Goal: Task Accomplishment & Management: Manage account settings

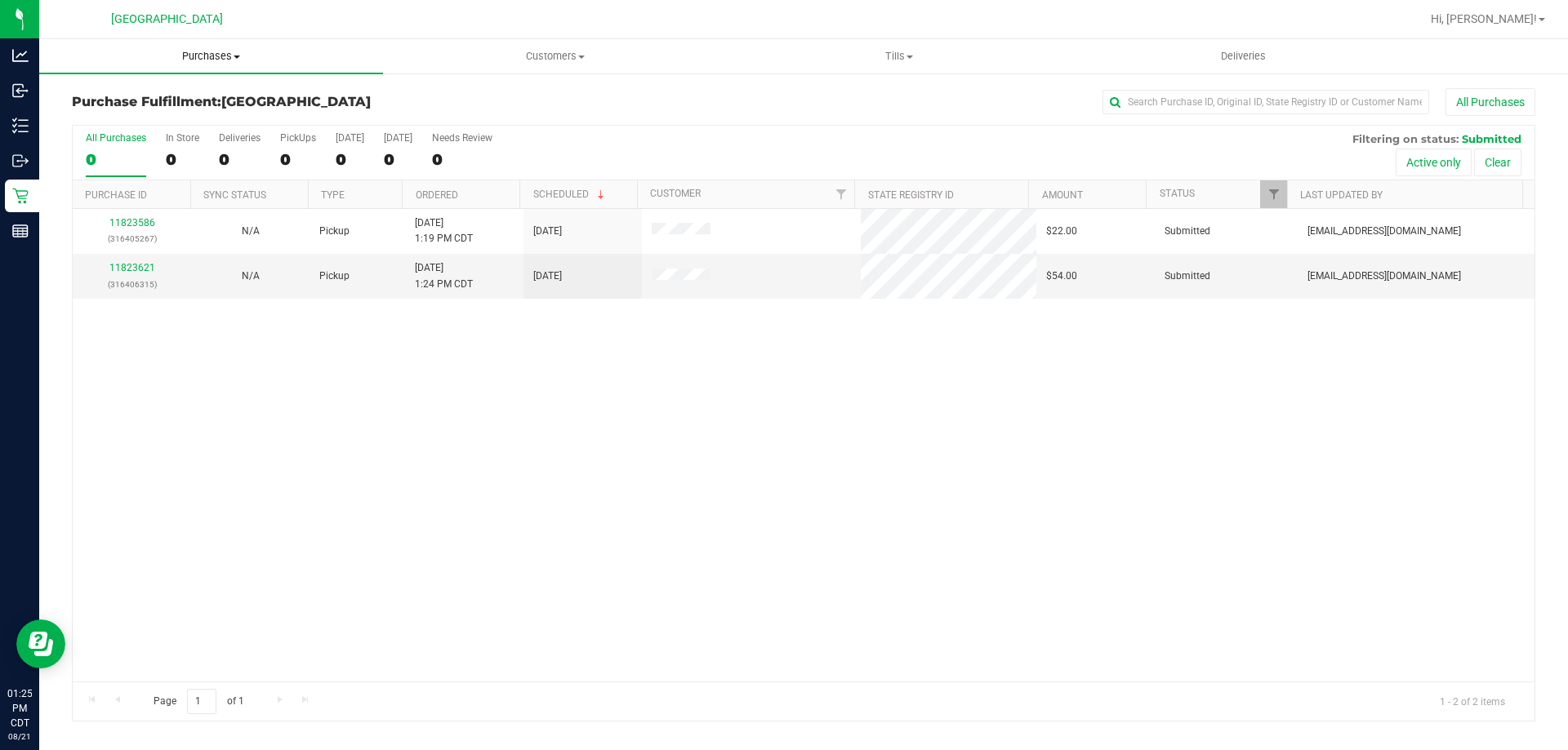
click at [232, 48] on uib-tab-heading "Purchases Summary of purchases Fulfillment All purchases" at bounding box center [211, 56] width 343 height 34
click at [144, 116] on li "Fulfillment" at bounding box center [211, 118] width 343 height 20
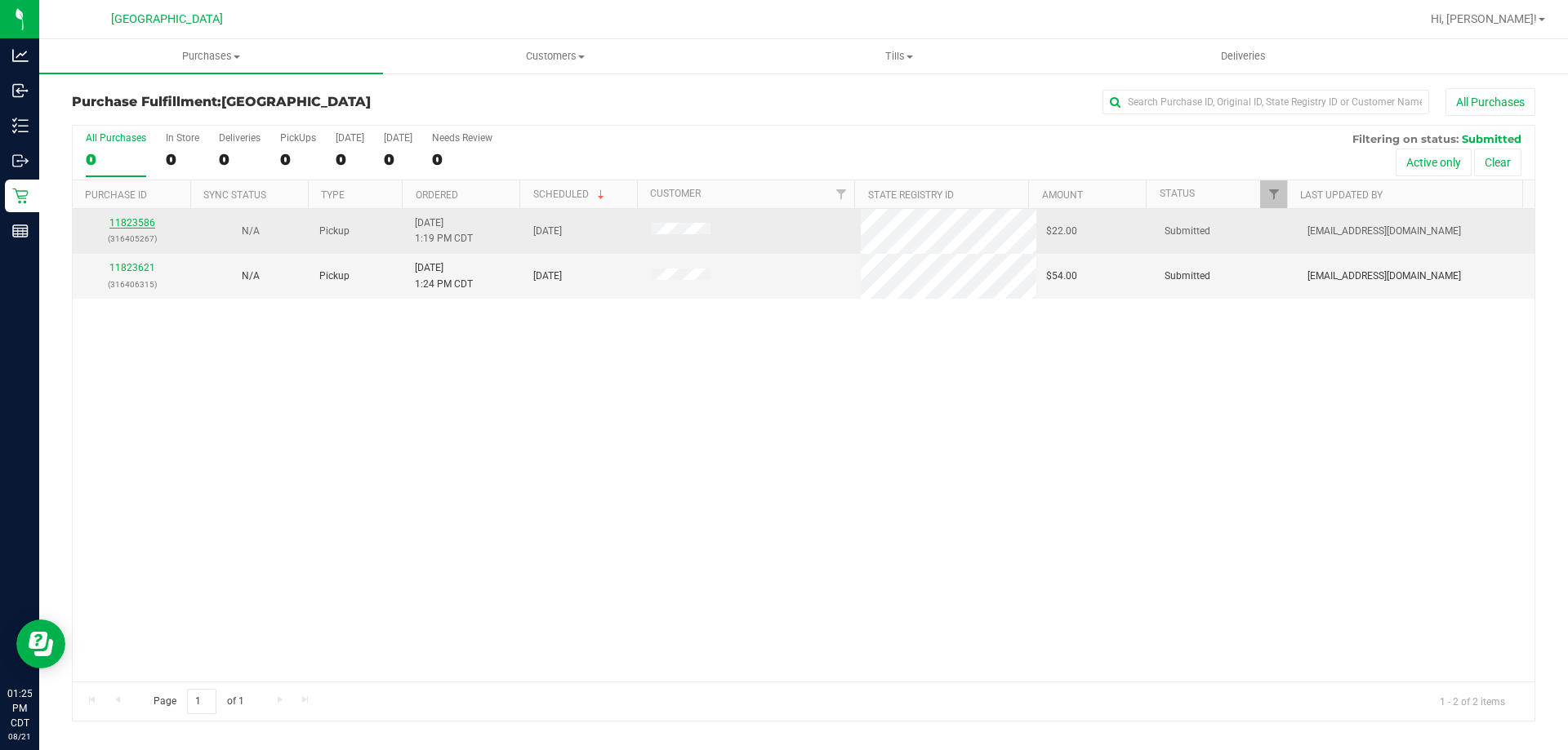
click at [142, 224] on link "11823586" at bounding box center [132, 223] width 46 height 12
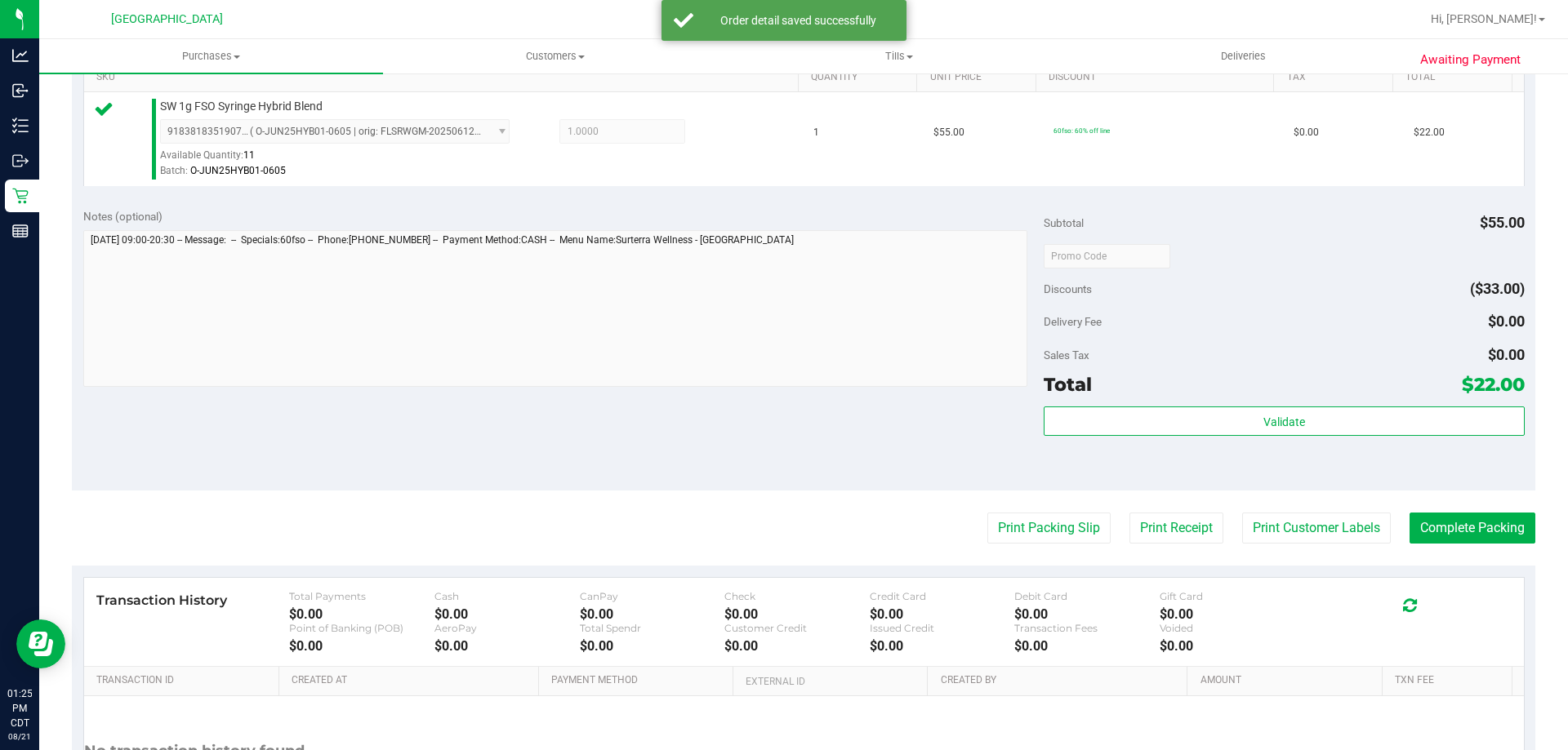
scroll to position [490, 0]
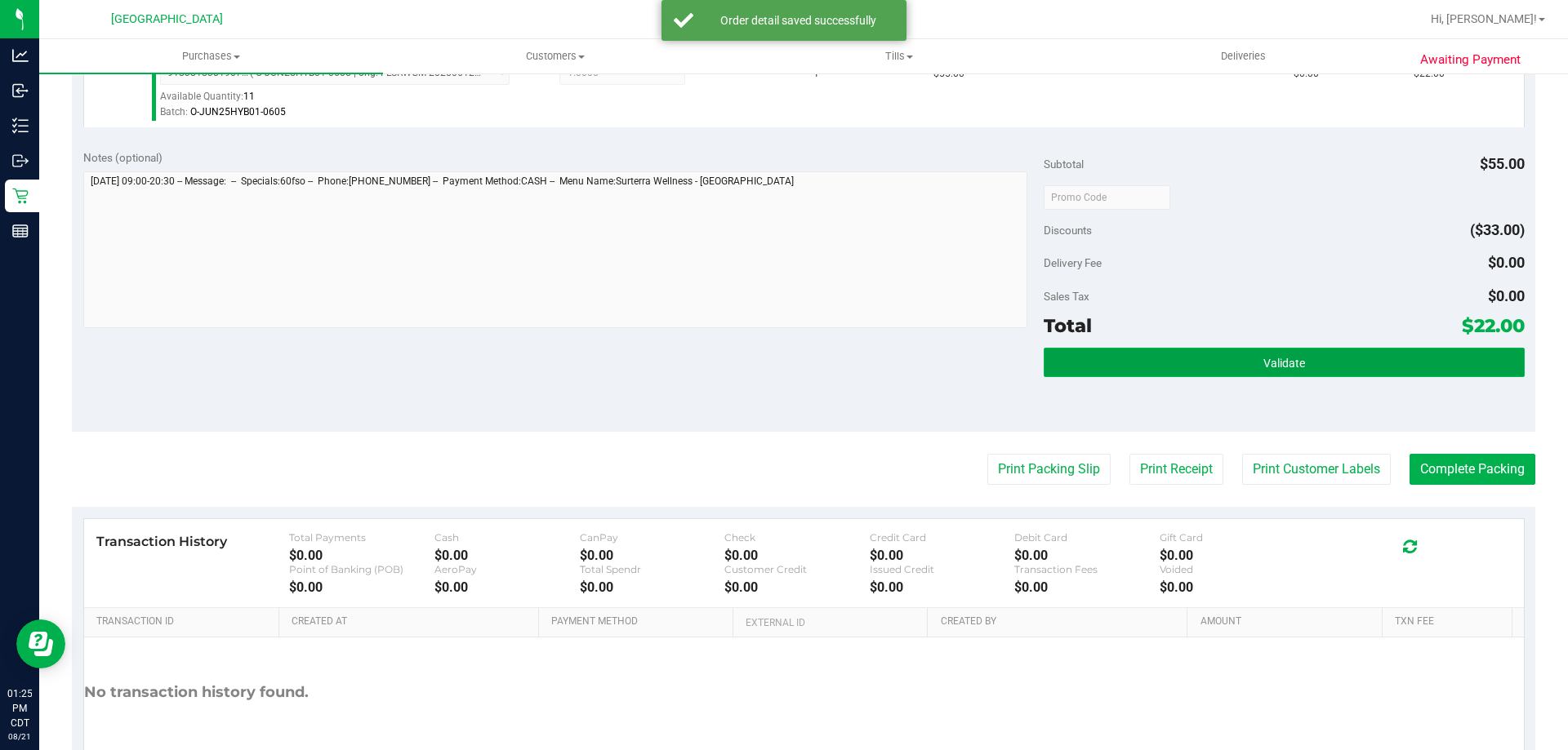
click at [1223, 348] on button "Validate" at bounding box center [1284, 363] width 480 height 29
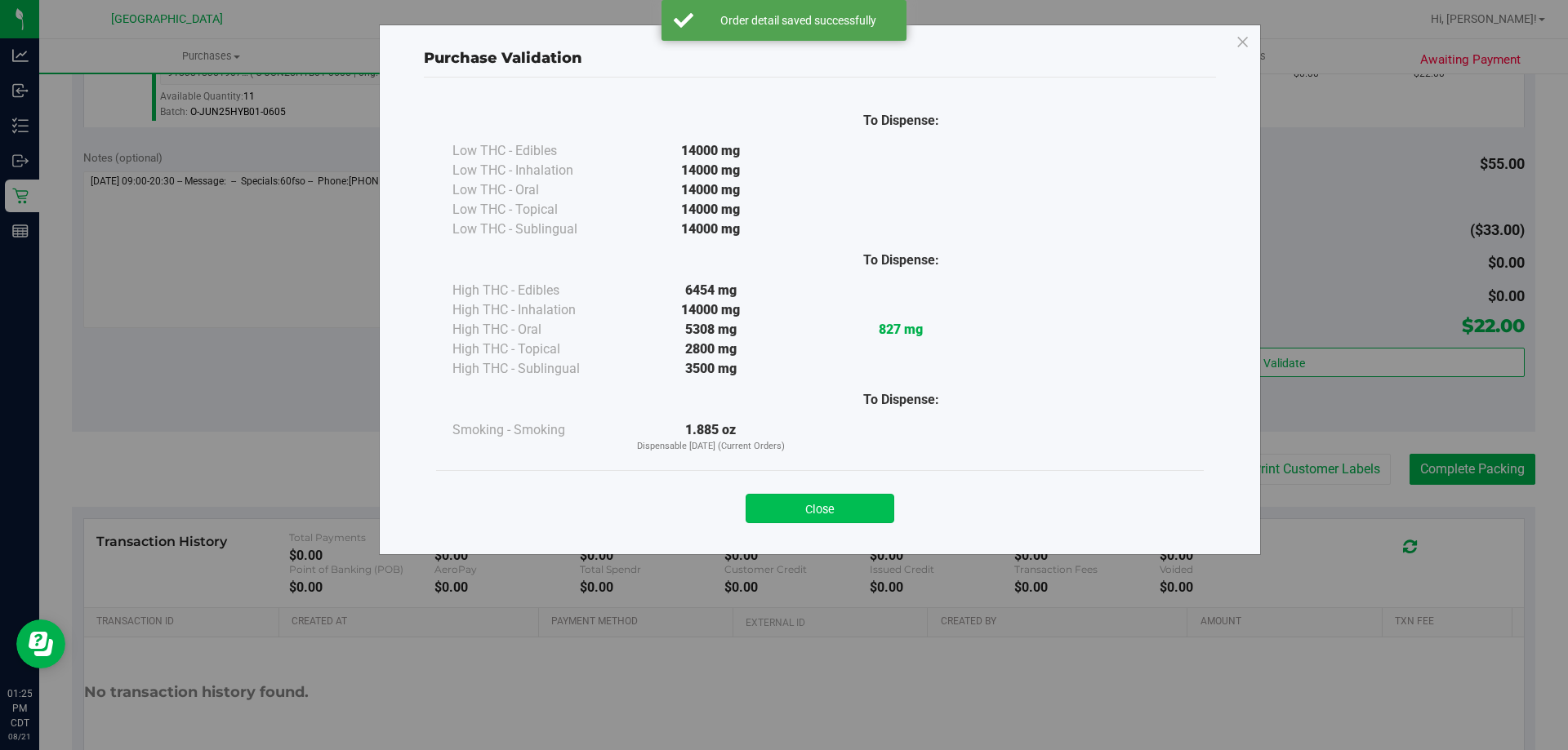
click at [864, 507] on button "Close" at bounding box center [820, 509] width 148 height 29
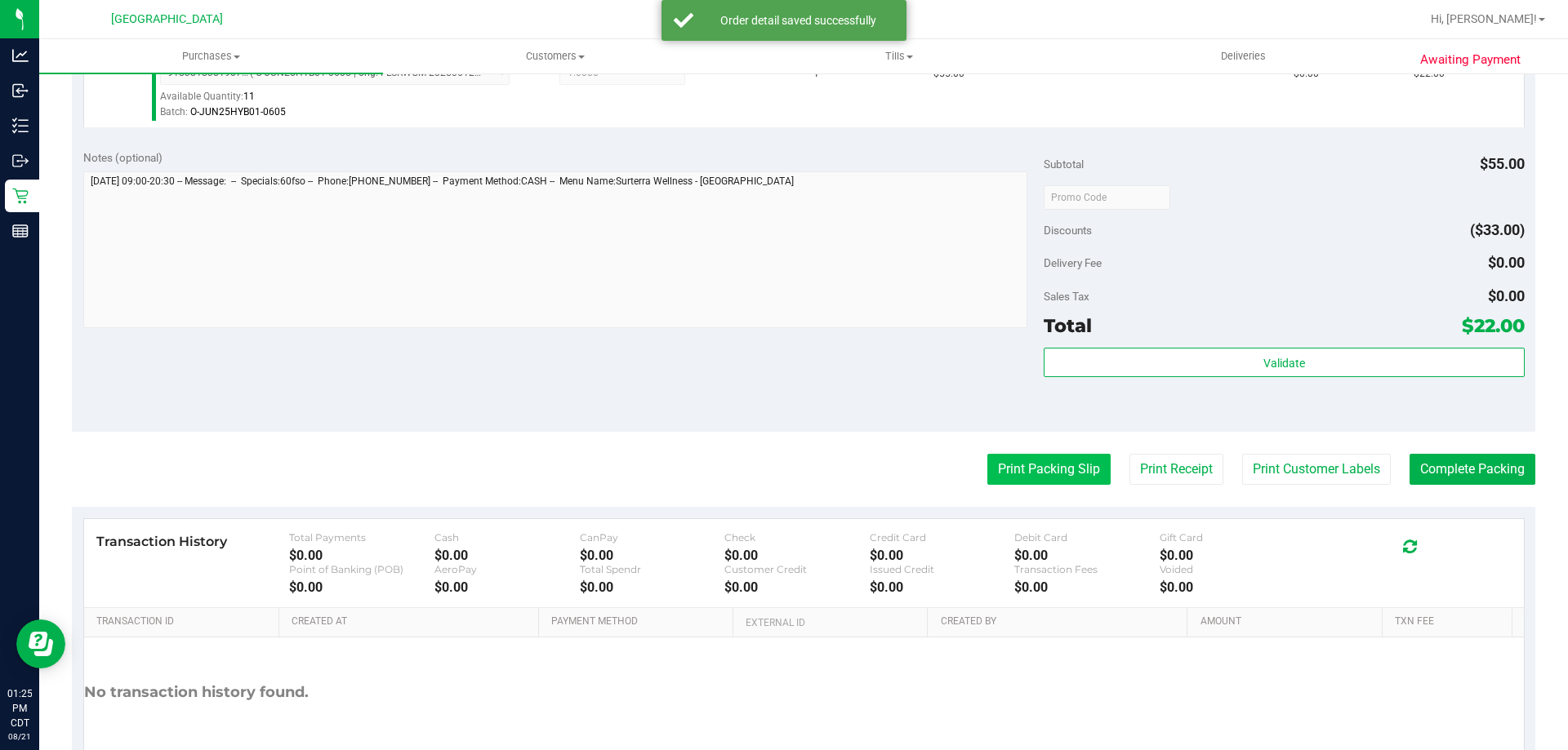
click at [1065, 463] on button "Print Packing Slip" at bounding box center [1049, 469] width 123 height 31
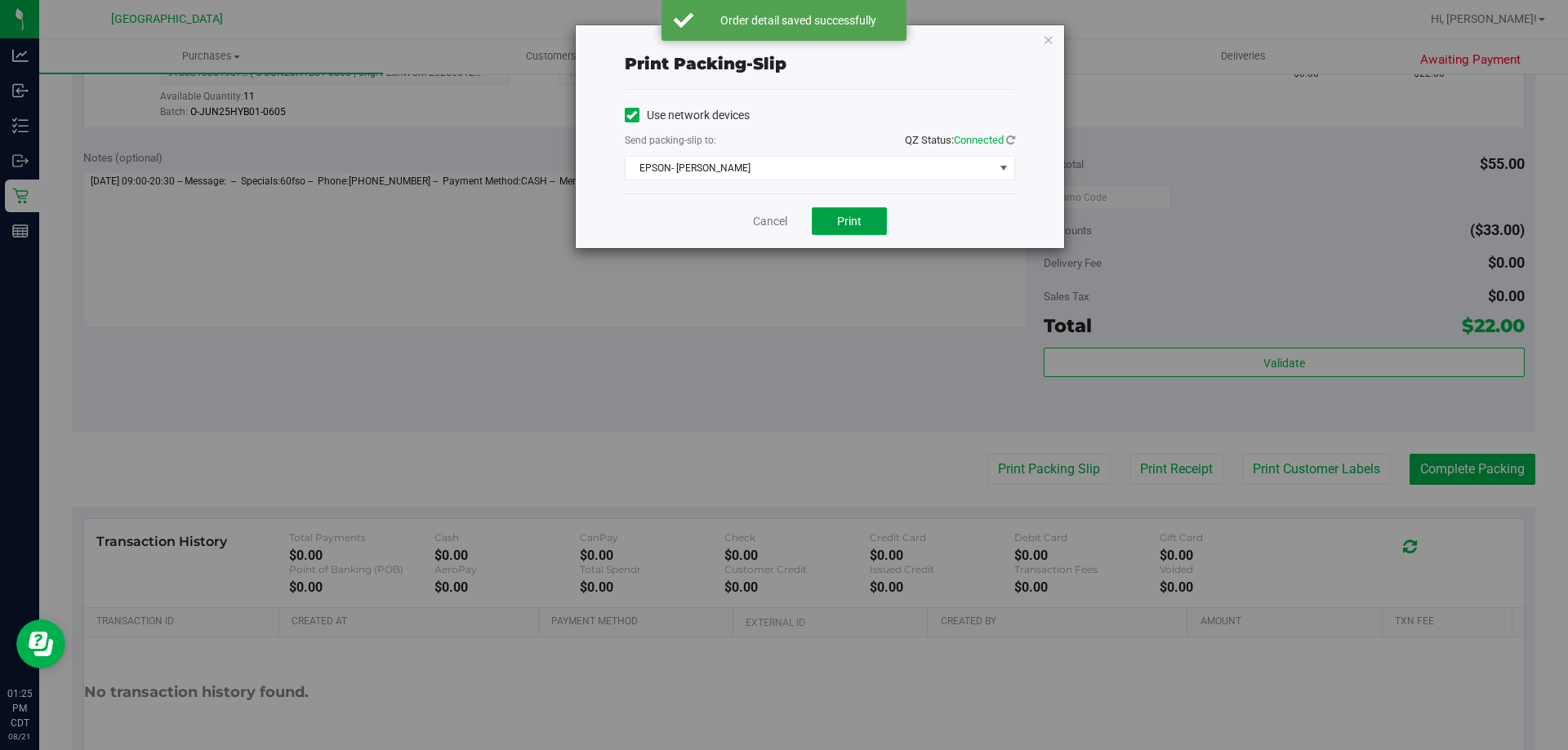
click at [864, 228] on button "Print" at bounding box center [849, 221] width 75 height 27
click at [757, 225] on link "Cancel" at bounding box center [770, 222] width 34 height 18
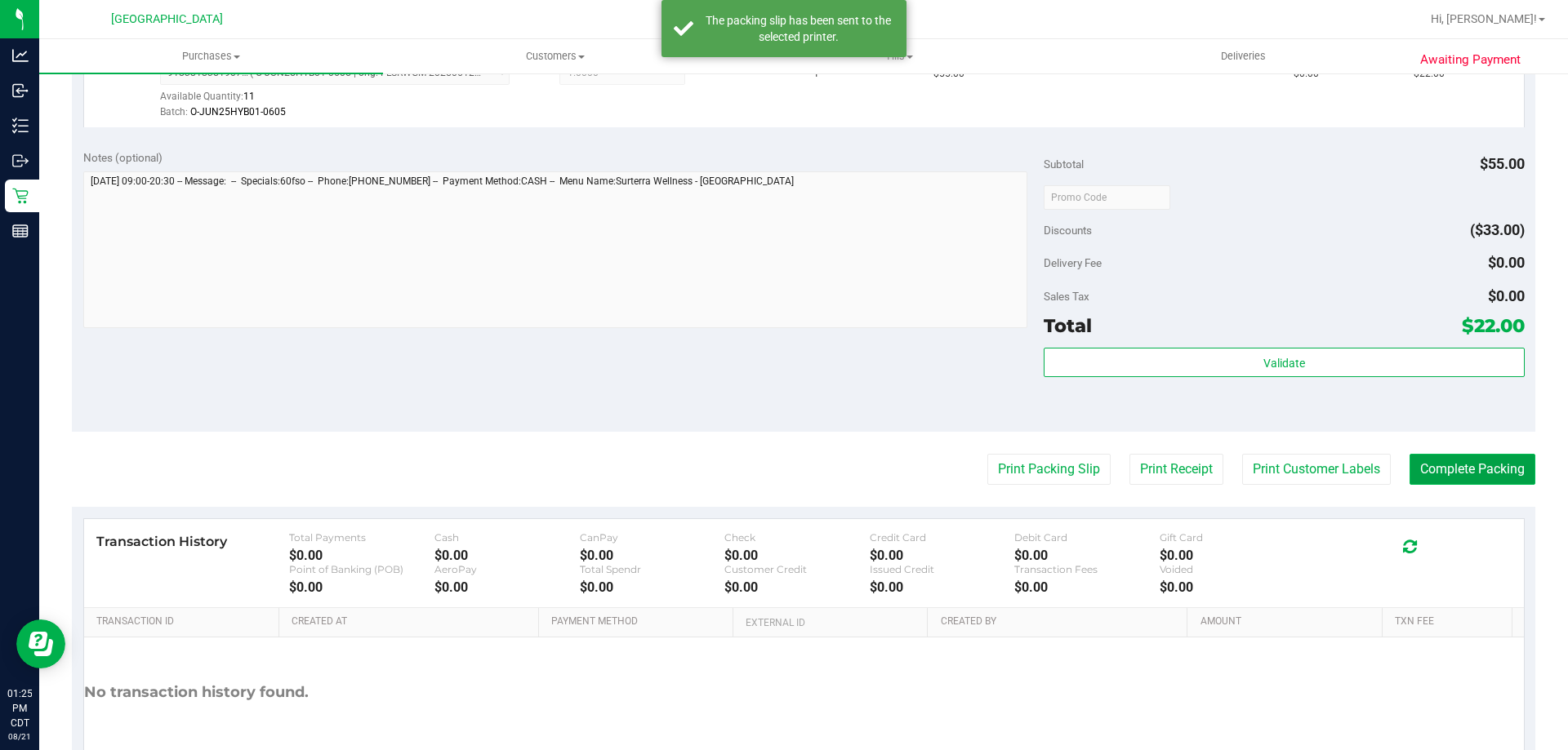
click at [1506, 472] on button "Complete Packing" at bounding box center [1472, 469] width 126 height 31
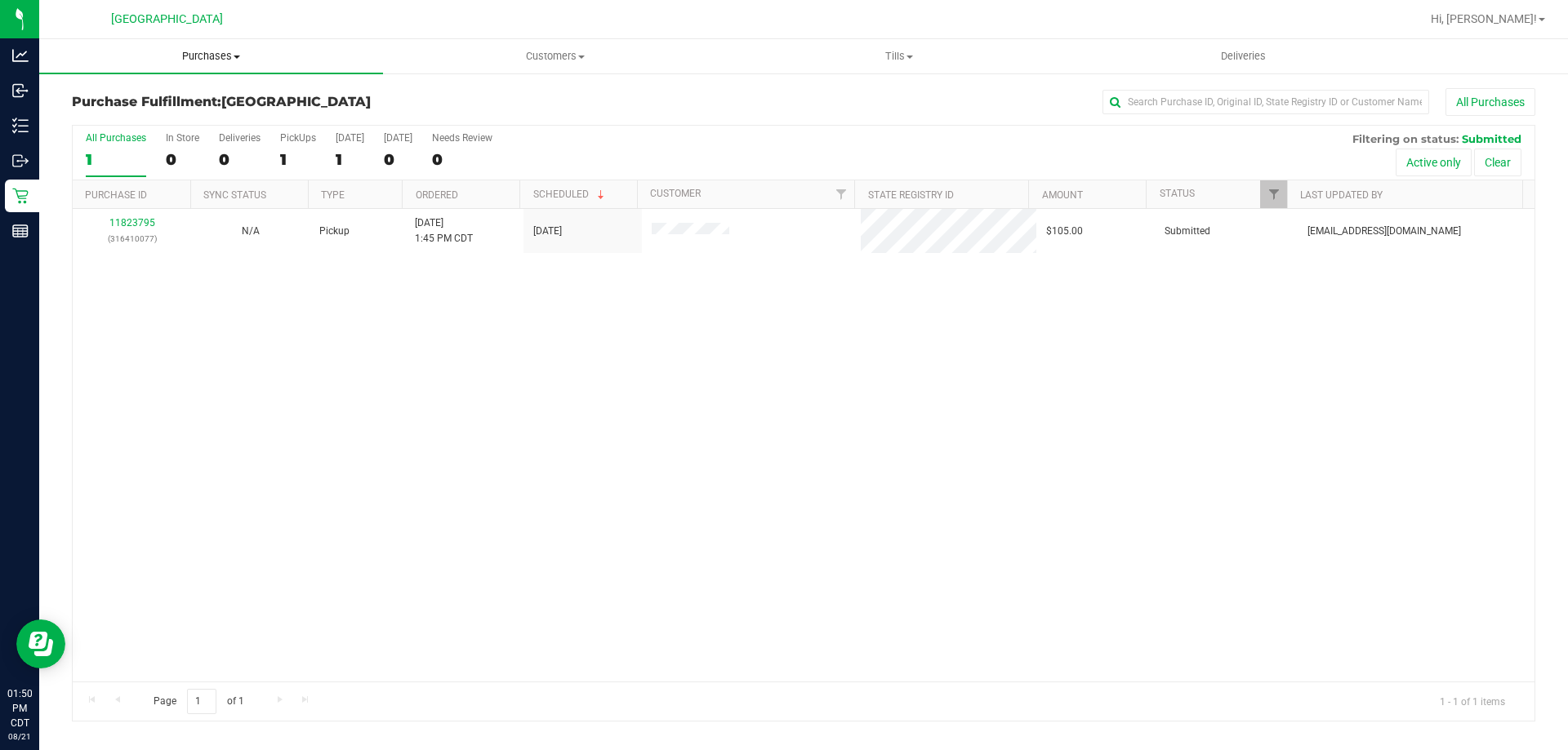
click at [208, 58] on span "Purchases" at bounding box center [211, 56] width 343 height 15
click at [151, 113] on li "Fulfillment" at bounding box center [211, 118] width 343 height 20
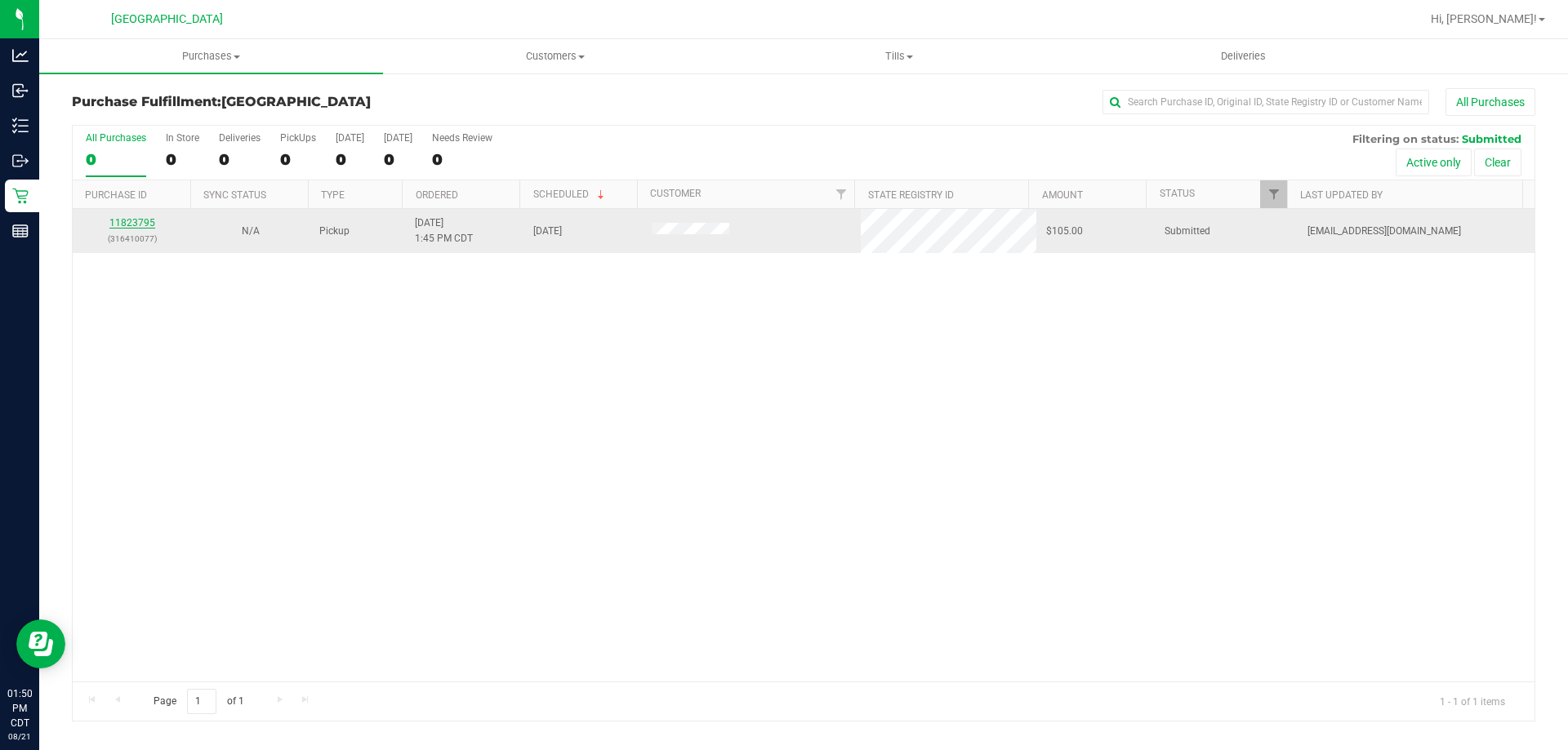
click at [127, 220] on link "11823795" at bounding box center [132, 223] width 46 height 12
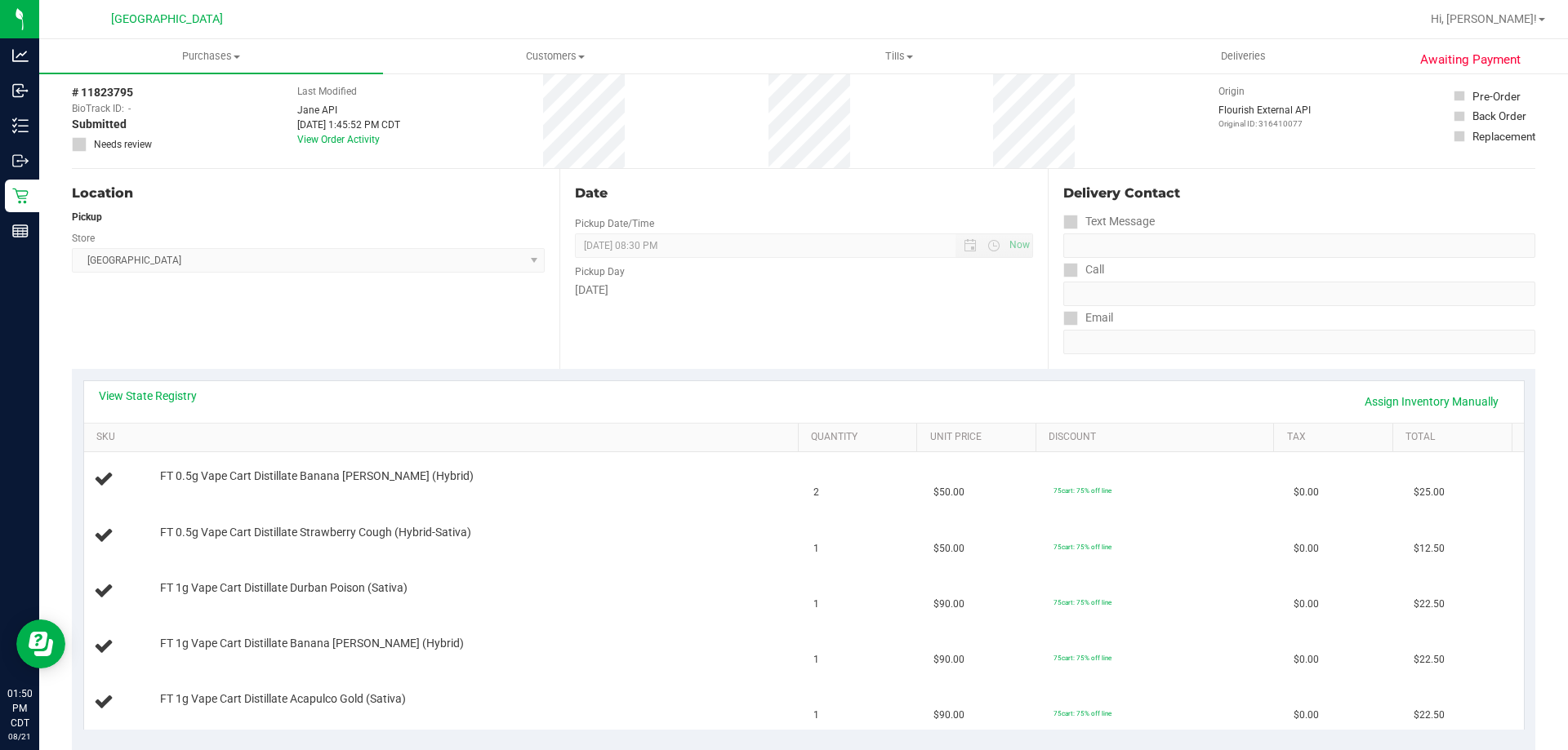
scroll to position [245, 0]
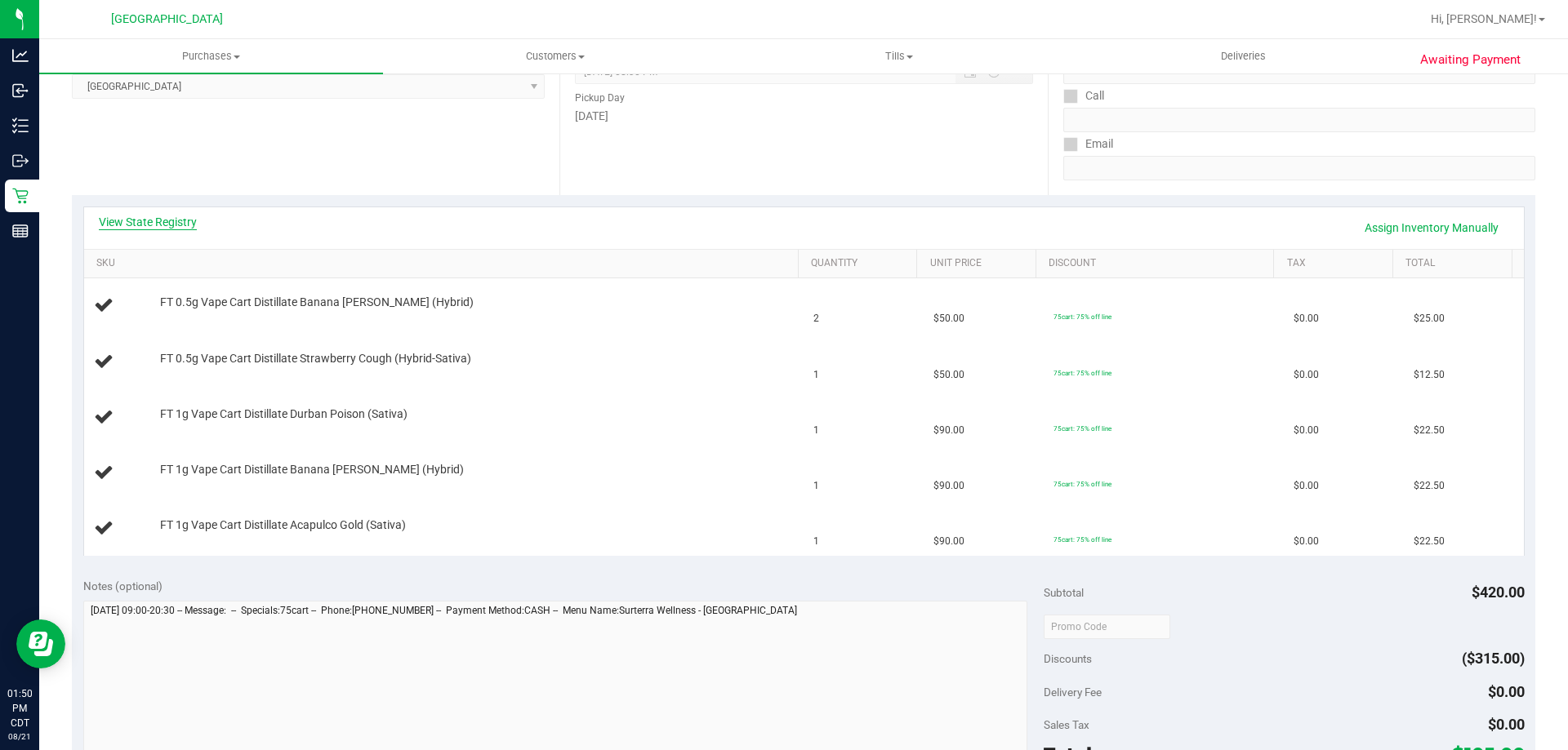
click at [177, 218] on link "View State Registry" at bounding box center [147, 221] width 98 height 17
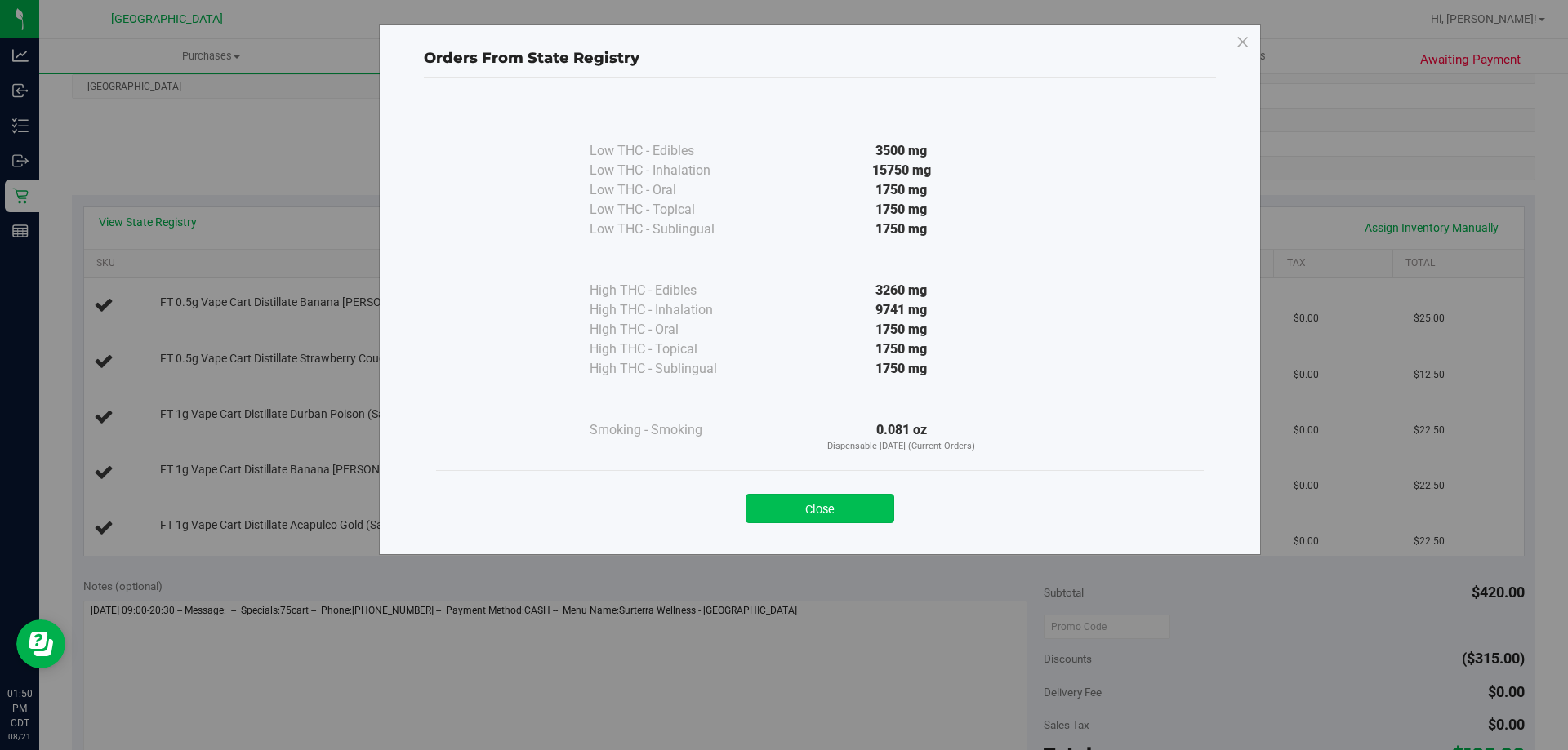
click at [847, 511] on button "Close" at bounding box center [820, 509] width 148 height 29
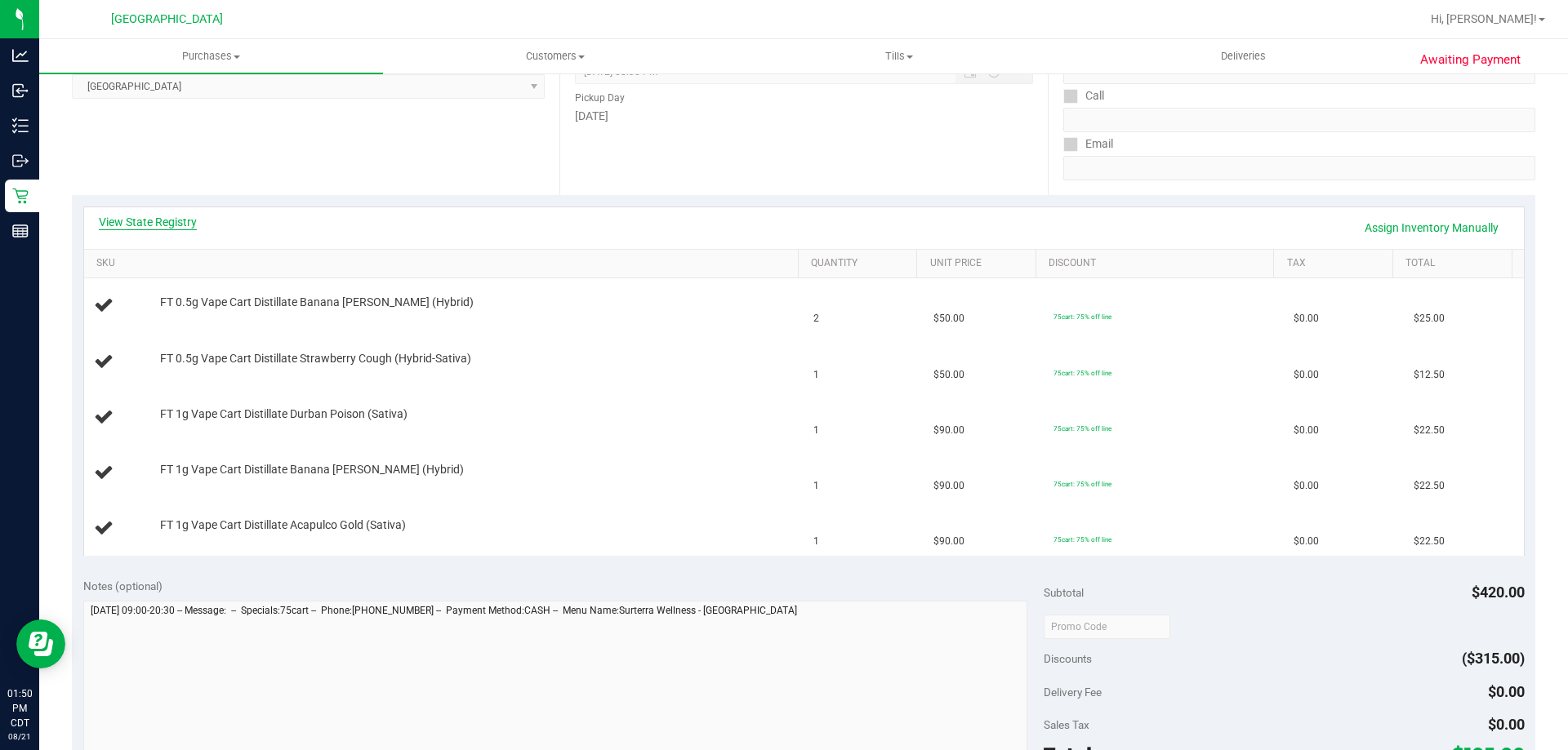
click at [160, 226] on link "View State Registry" at bounding box center [147, 221] width 98 height 17
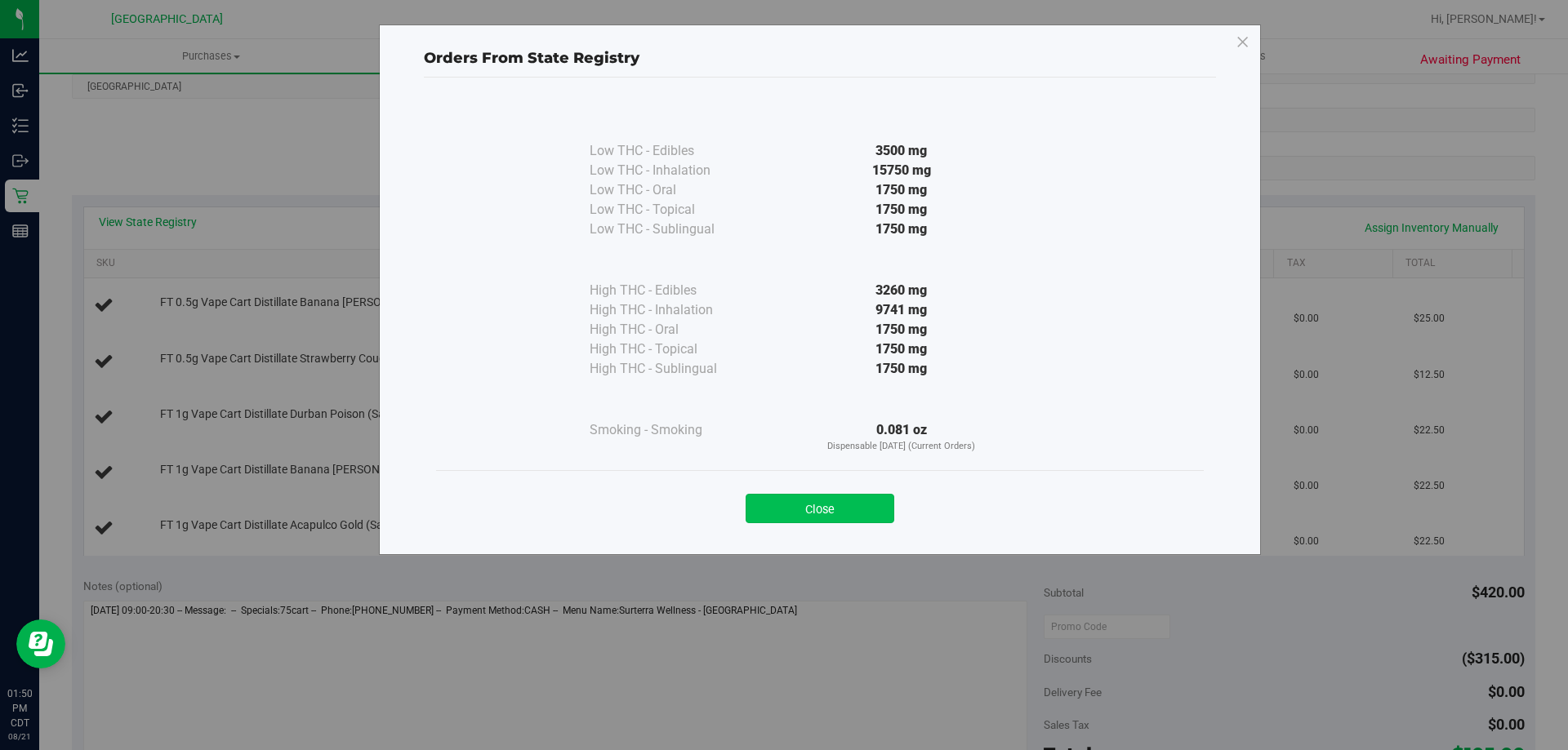
click at [841, 508] on button "Close" at bounding box center [820, 509] width 148 height 29
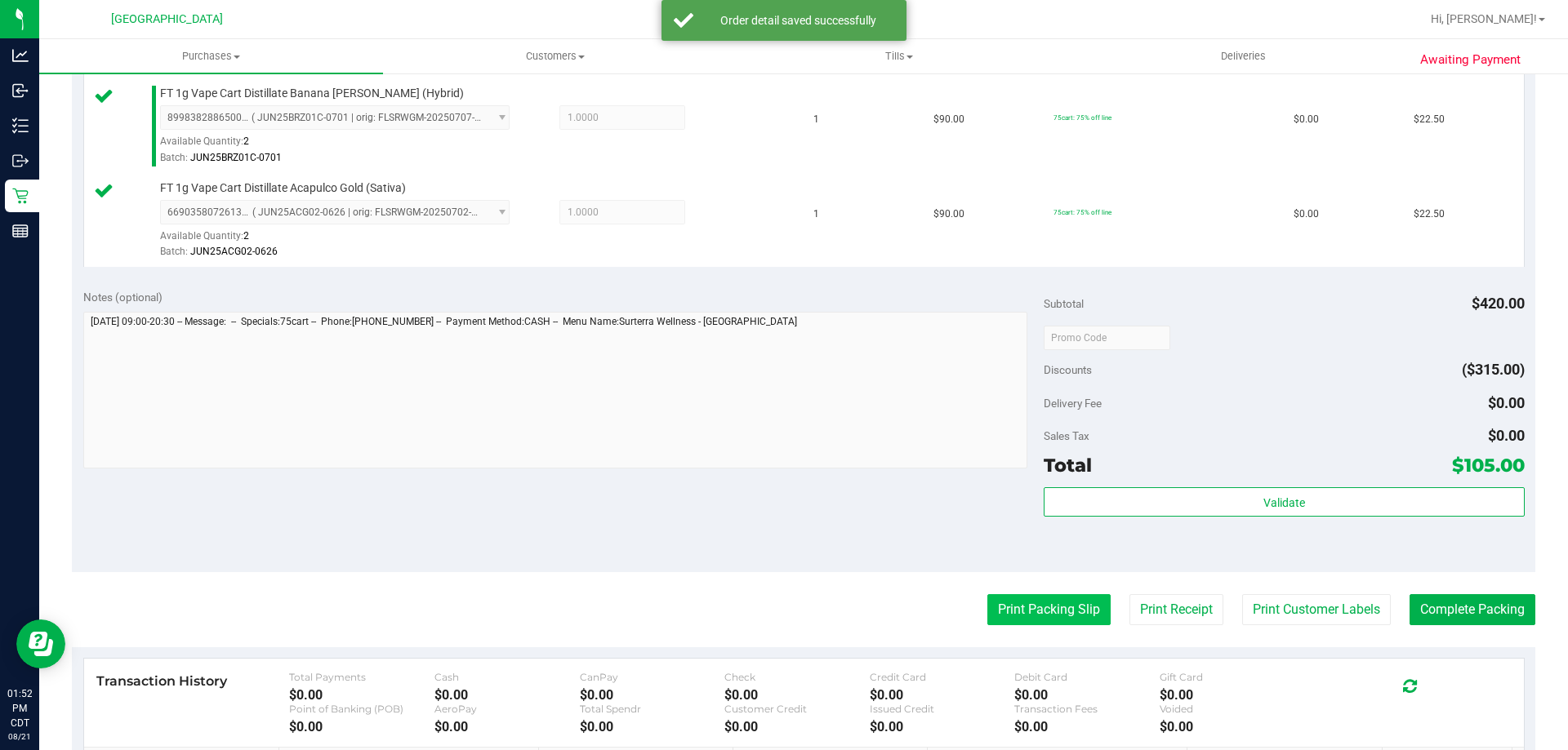
scroll to position [816, 0]
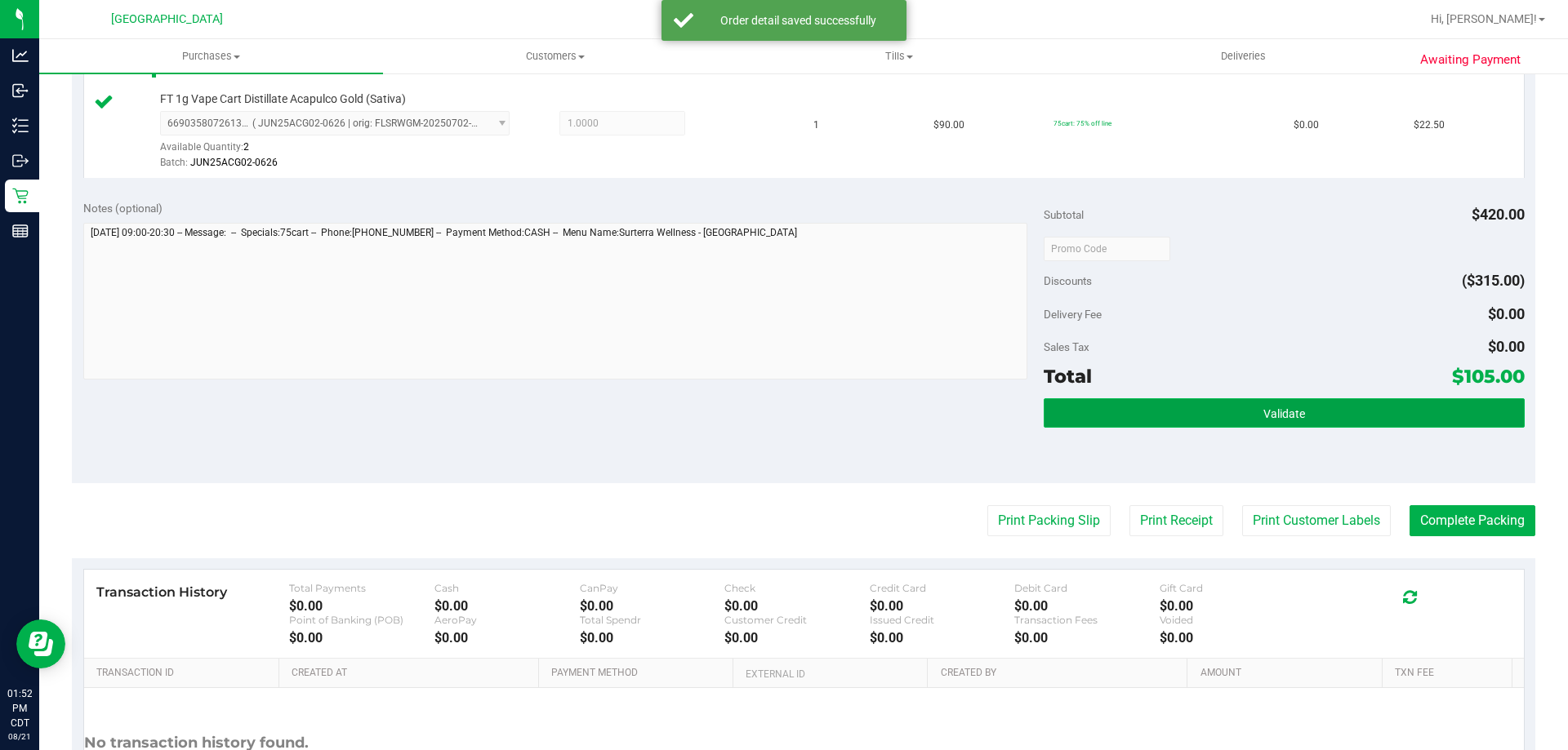
click at [1104, 414] on button "Validate" at bounding box center [1284, 414] width 480 height 29
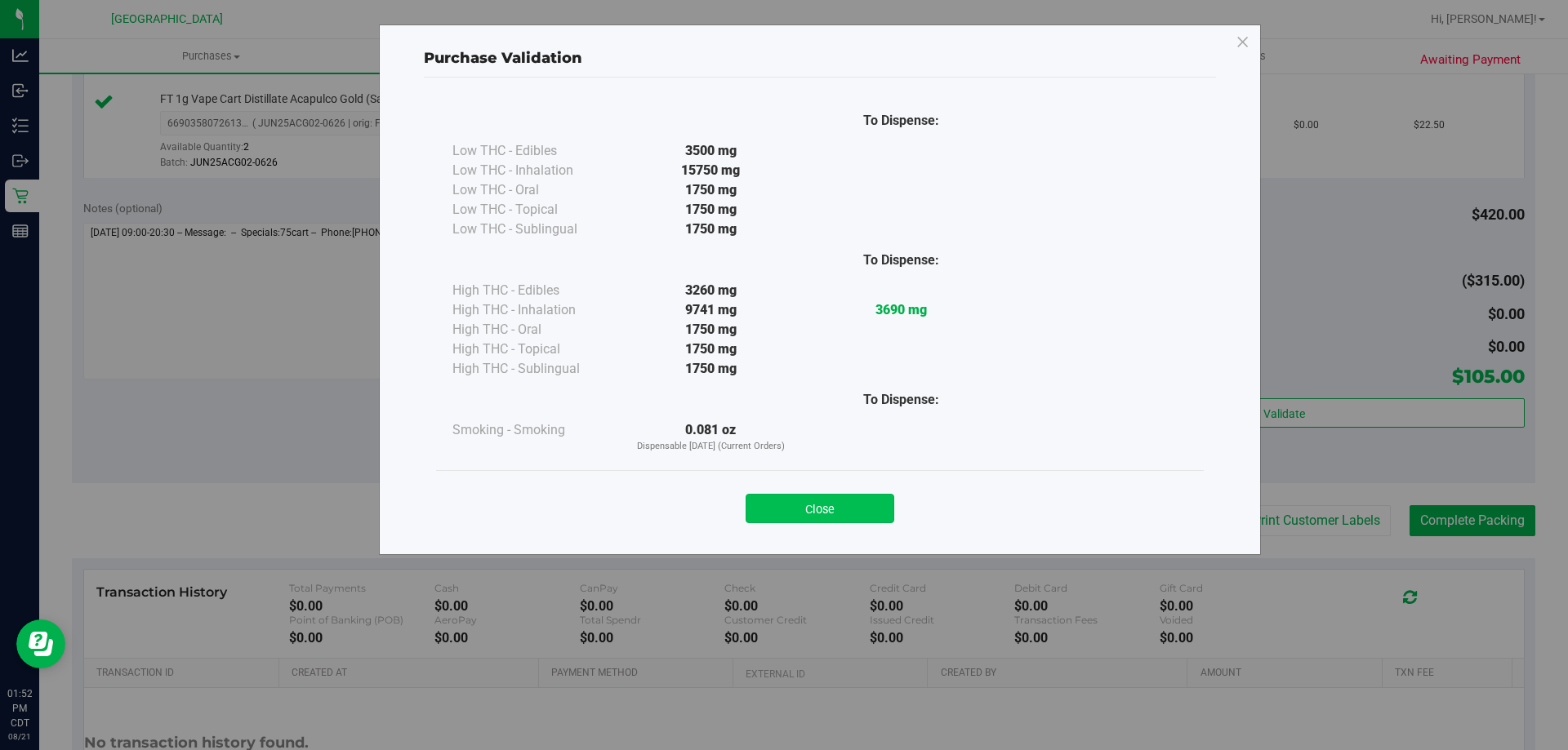
click at [846, 509] on button "Close" at bounding box center [820, 509] width 148 height 29
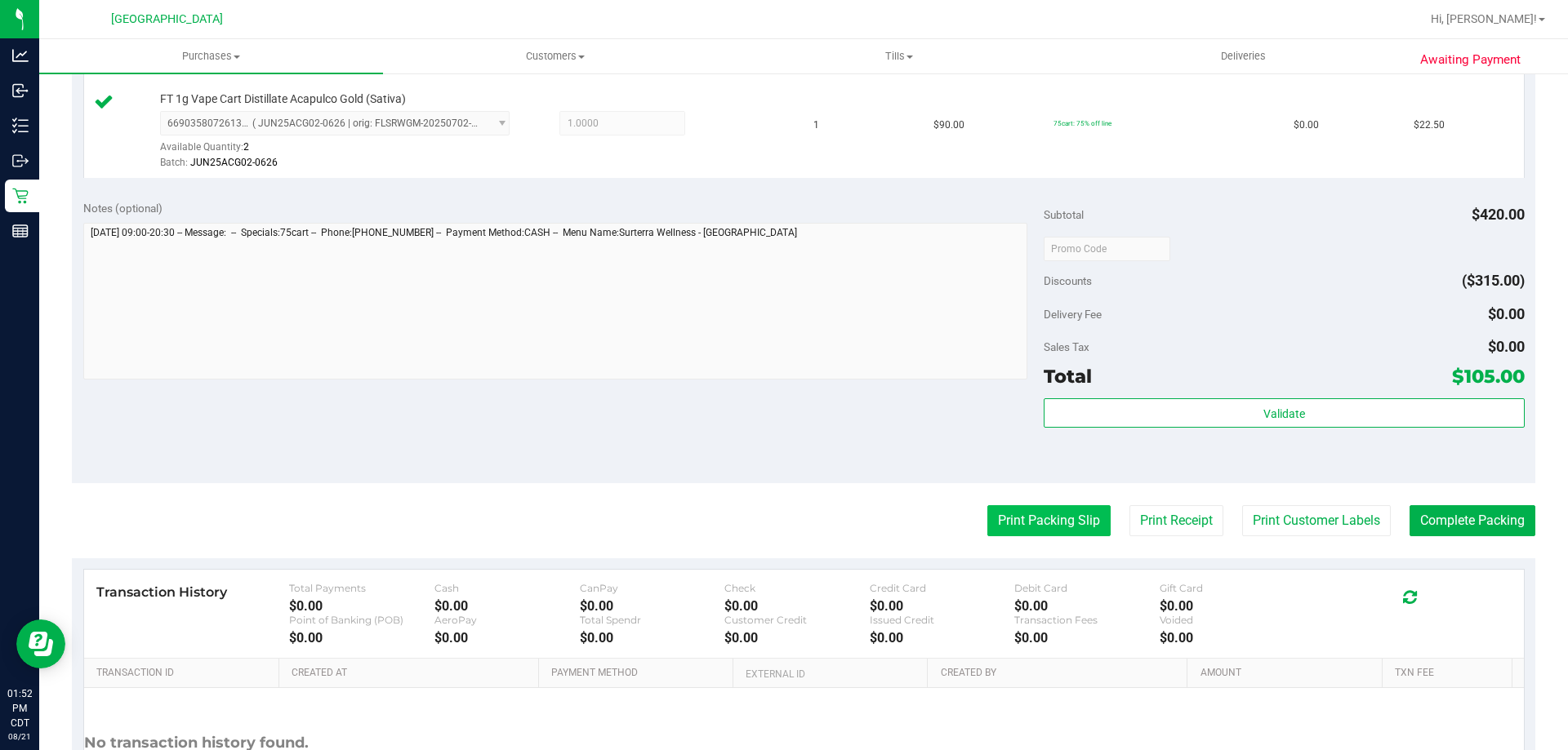
click at [1025, 519] on button "Print Packing Slip" at bounding box center [1049, 521] width 123 height 31
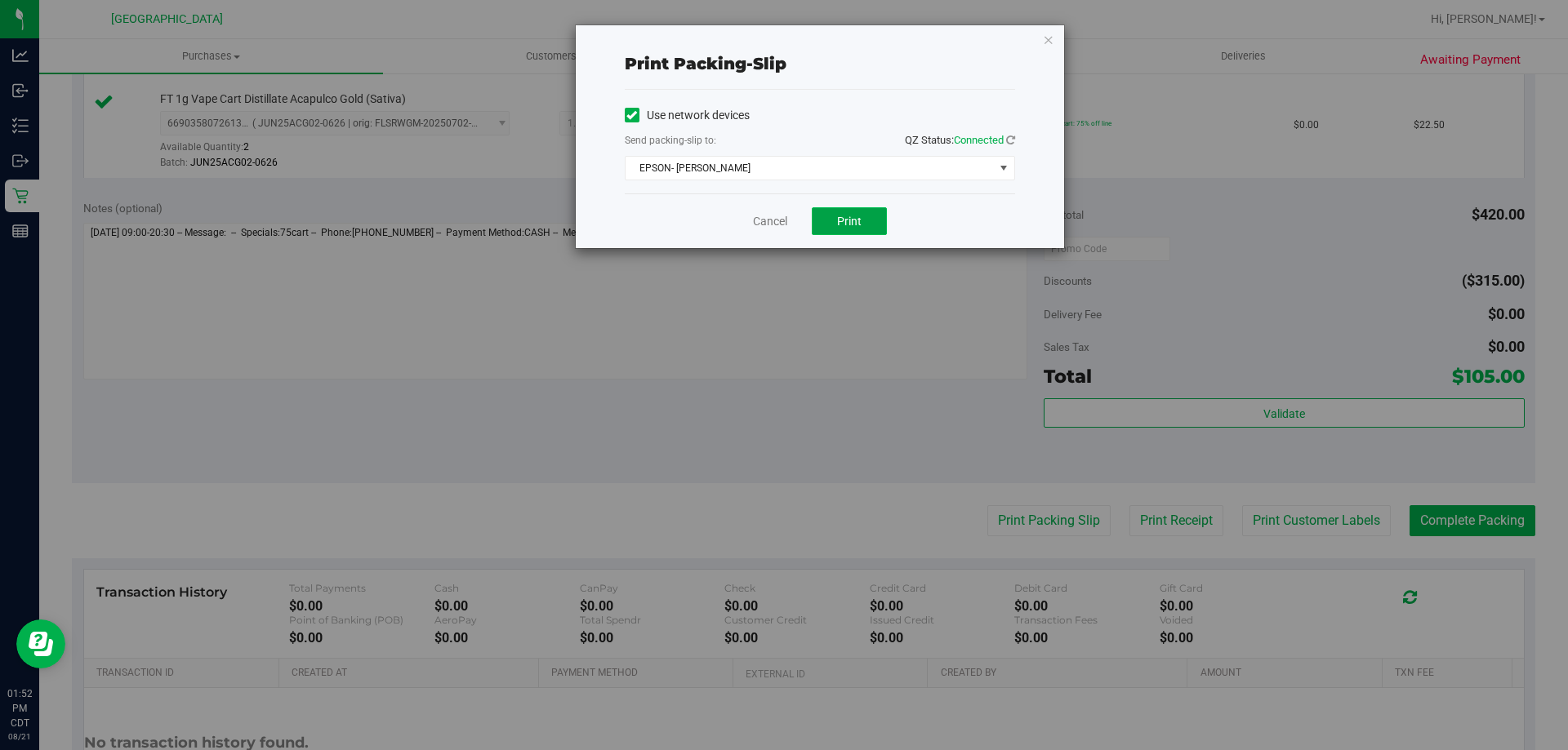
click at [845, 218] on span "Print" at bounding box center [849, 220] width 24 height 13
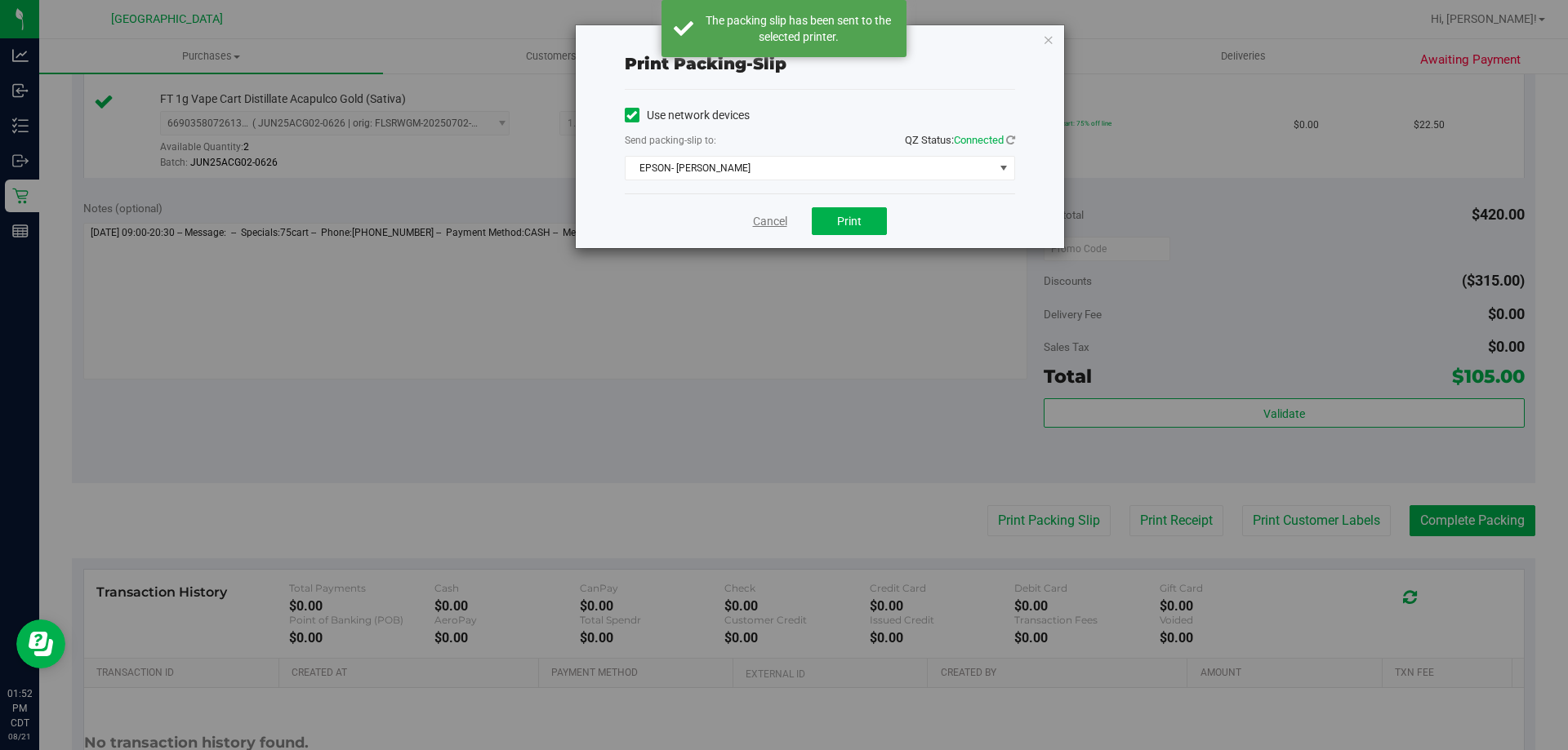
click at [755, 224] on link "Cancel" at bounding box center [770, 222] width 34 height 18
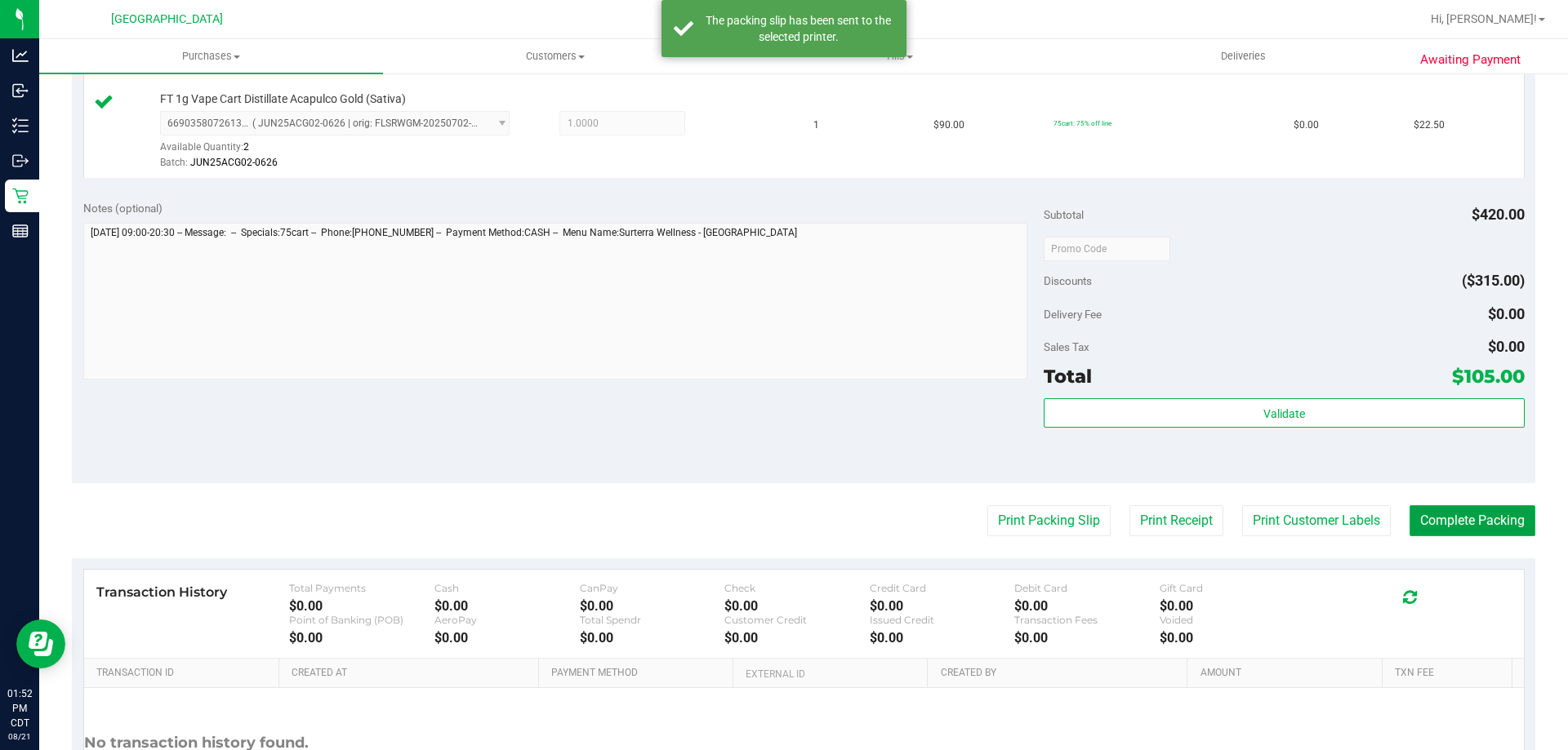
click at [1504, 526] on button "Complete Packing" at bounding box center [1472, 521] width 126 height 31
